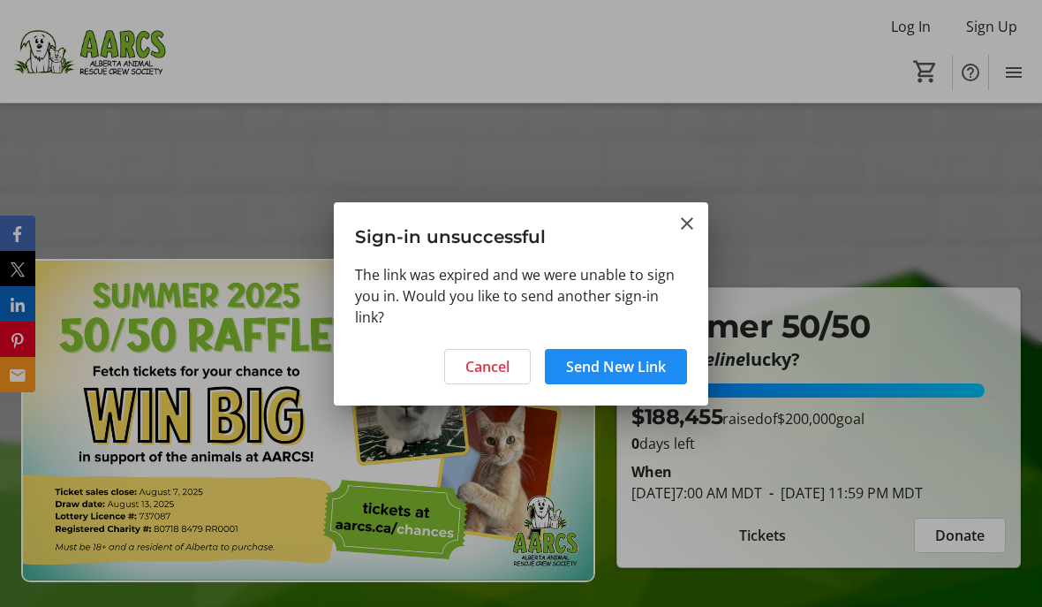
click at [643, 353] on span at bounding box center [616, 366] width 142 height 42
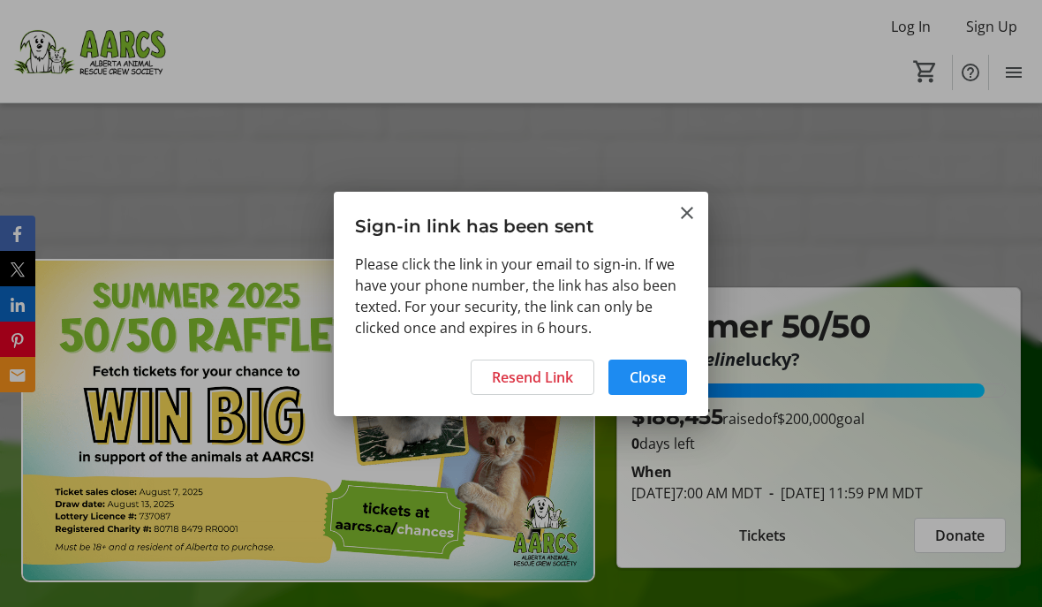
click at [535, 386] on span "Resend Link" at bounding box center [532, 377] width 81 height 21
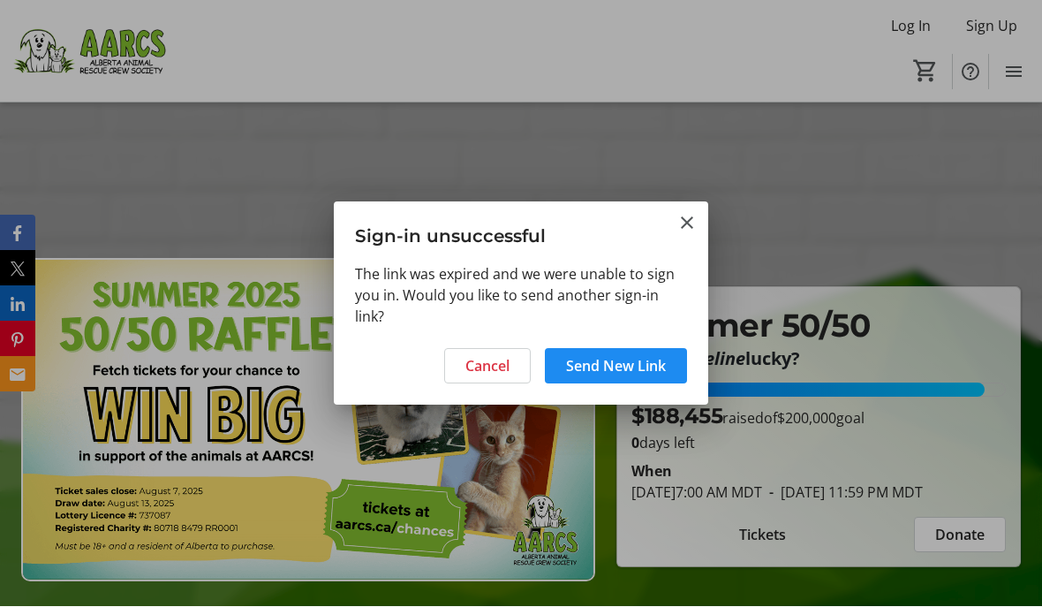
click at [701, 209] on h3 "Sign-in unsuccessful" at bounding box center [521, 232] width 375 height 61
click at [697, 222] on mat-icon "Close" at bounding box center [687, 223] width 21 height 21
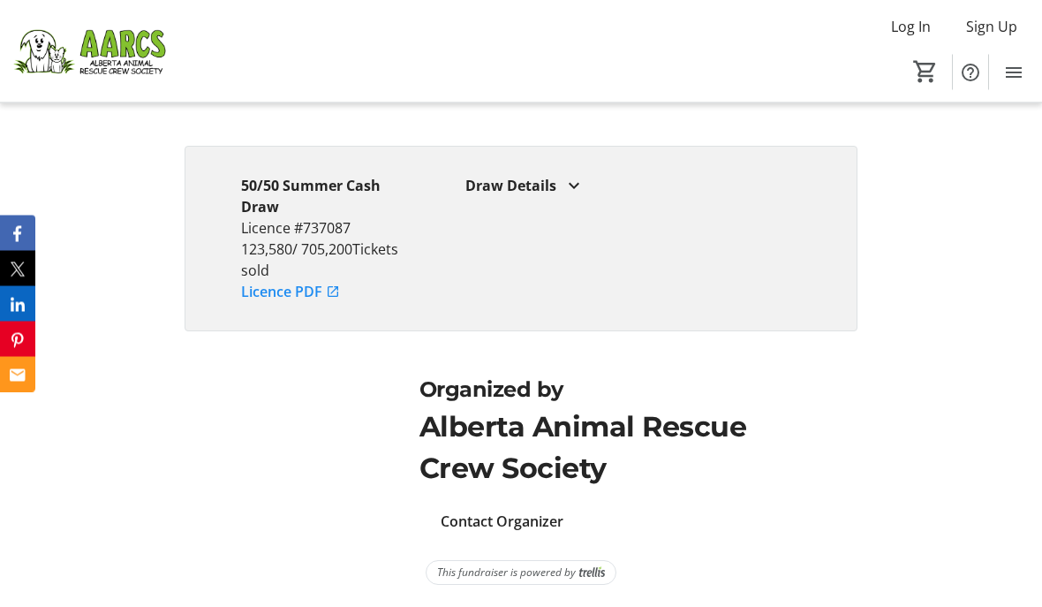
scroll to position [3451, 0]
click at [506, 533] on span "Contact Organizer" at bounding box center [502, 522] width 123 height 21
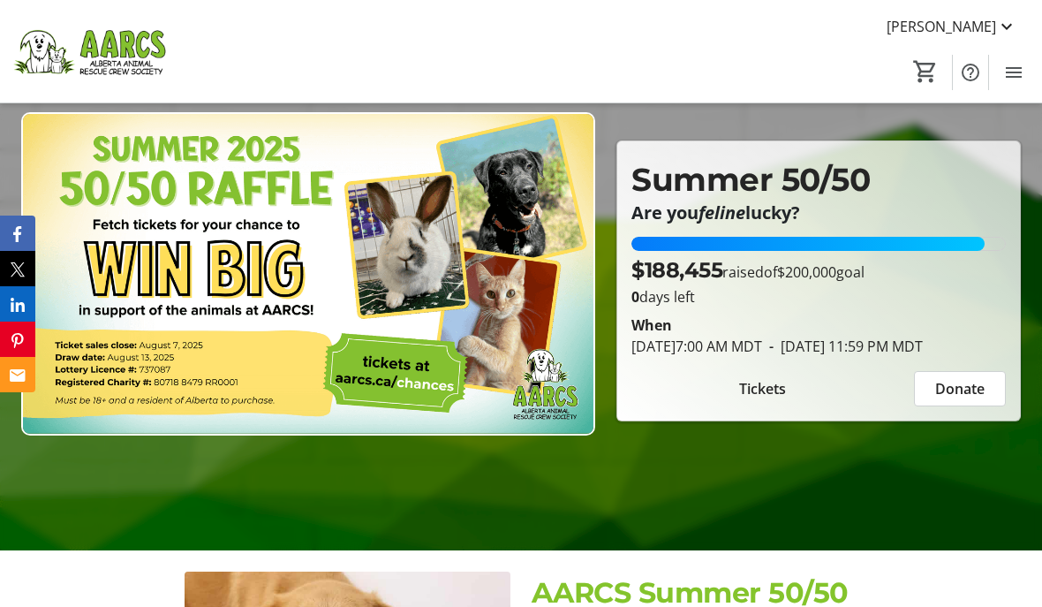
scroll to position [0, 0]
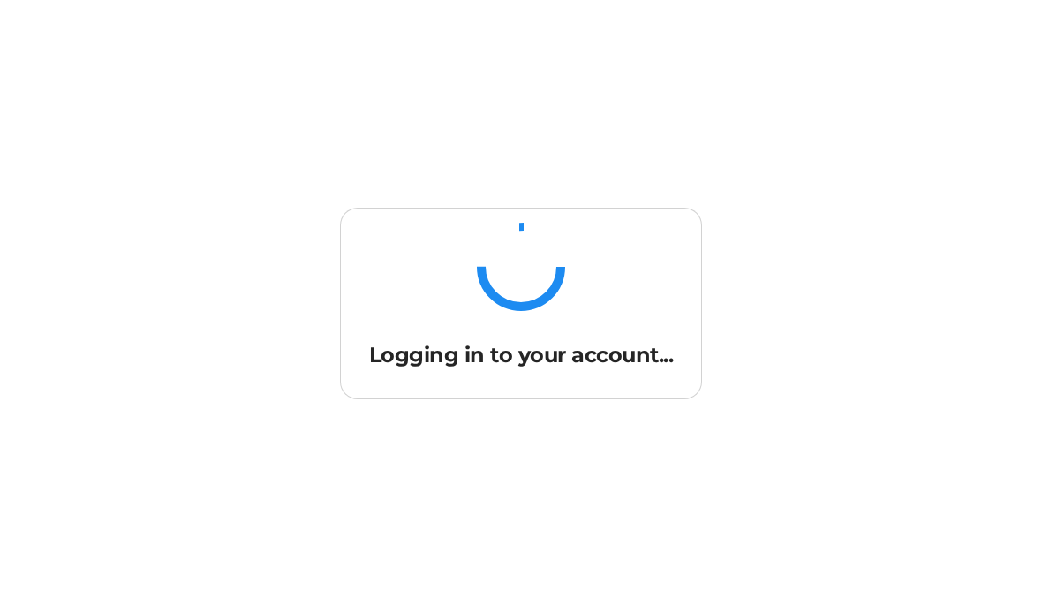
click at [757, 80] on div "Logging in to your account..." at bounding box center [521, 303] width 1042 height 579
click at [718, 82] on div "Logging in to your account..." at bounding box center [521, 303] width 1042 height 579
click at [502, 97] on div "Redirecting..." at bounding box center [521, 303] width 1042 height 579
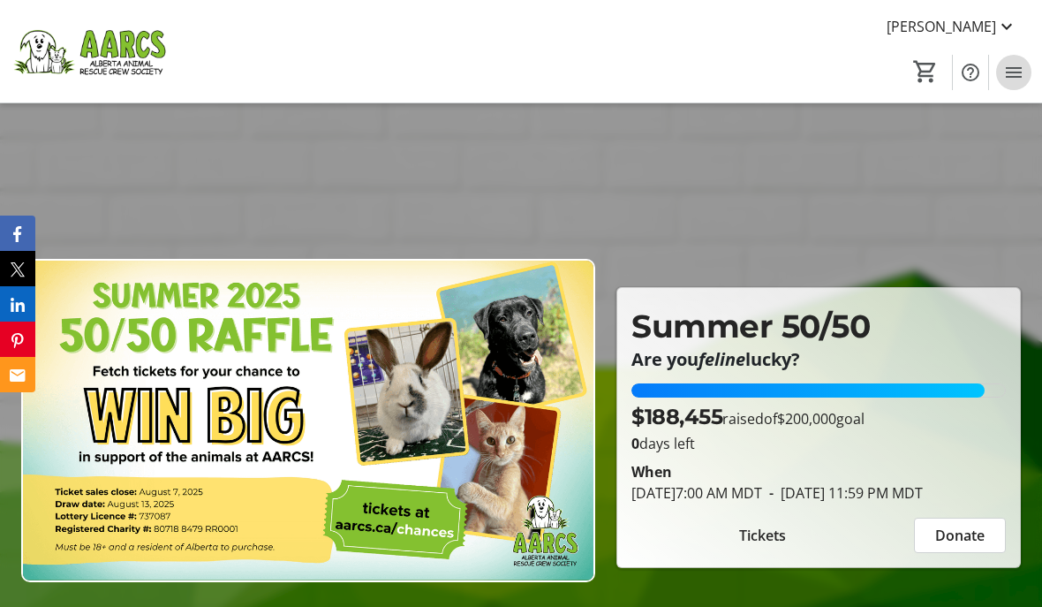
click at [1025, 85] on span "Menu" at bounding box center [1014, 72] width 35 height 35
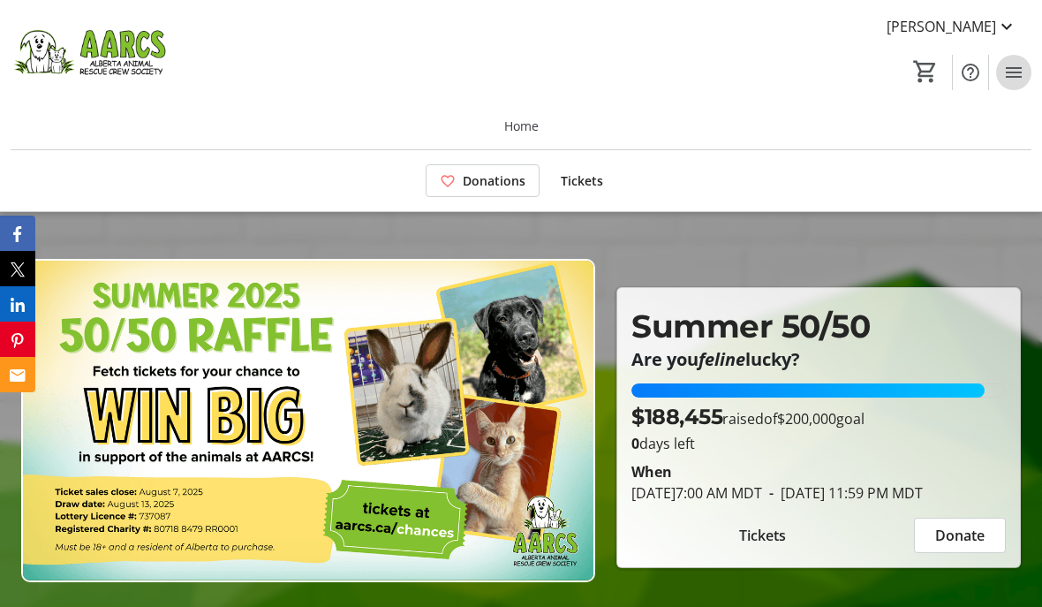
click at [1020, 86] on span "Menu" at bounding box center [1014, 72] width 35 height 35
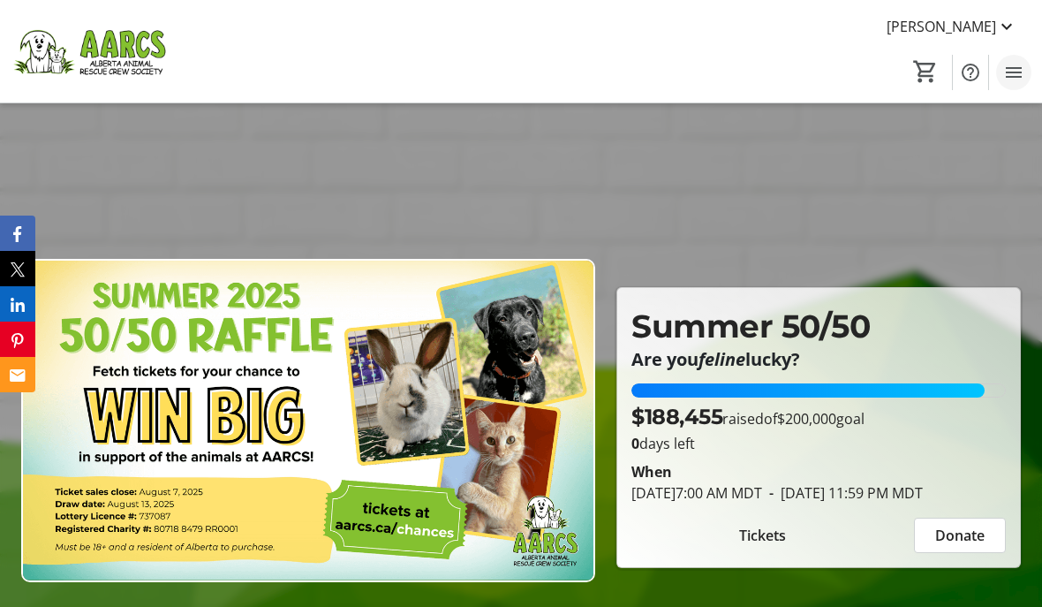
click at [1024, 81] on mat-icon "Menu" at bounding box center [1014, 72] width 21 height 21
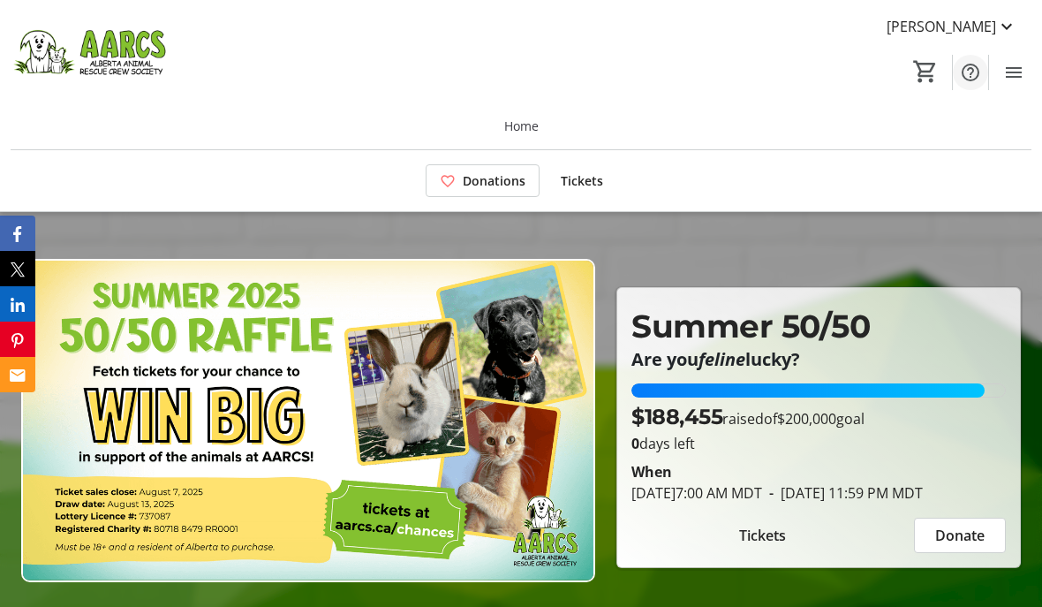
click at [973, 89] on span "Help" at bounding box center [970, 72] width 35 height 35
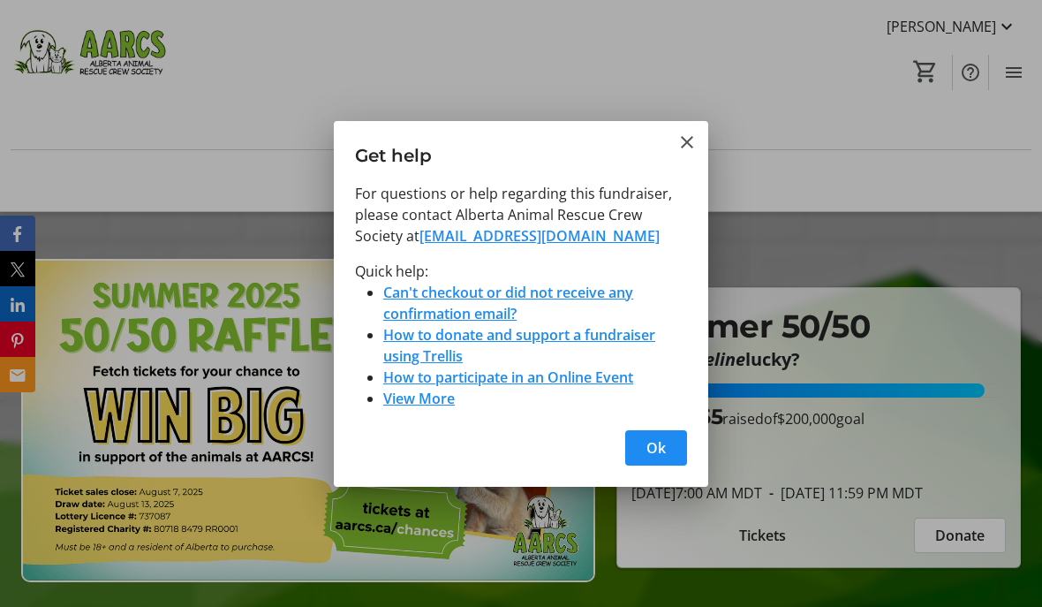
click at [423, 407] on link "View More" at bounding box center [419, 398] width 72 height 19
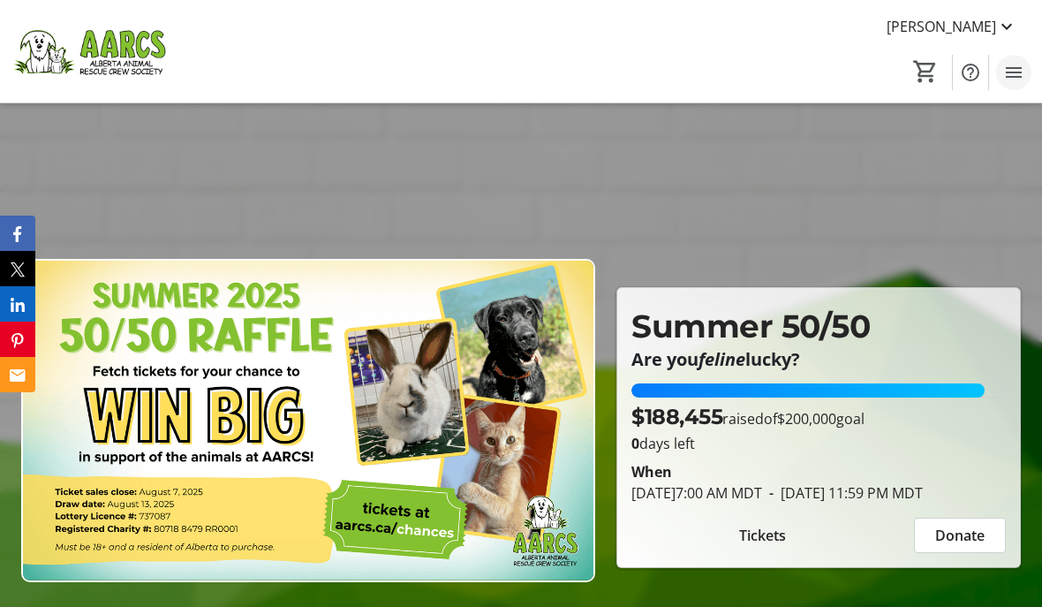
click at [1015, 89] on span "Menu" at bounding box center [1014, 72] width 35 height 35
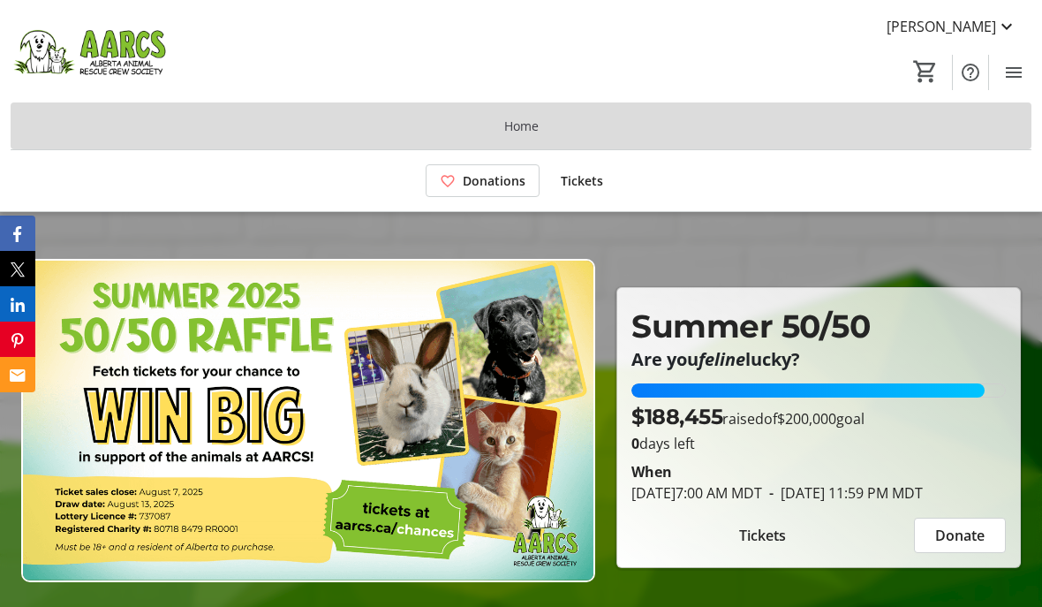
click at [532, 129] on span "Home" at bounding box center [521, 126] width 34 height 19
